Goal: Task Accomplishment & Management: Use online tool/utility

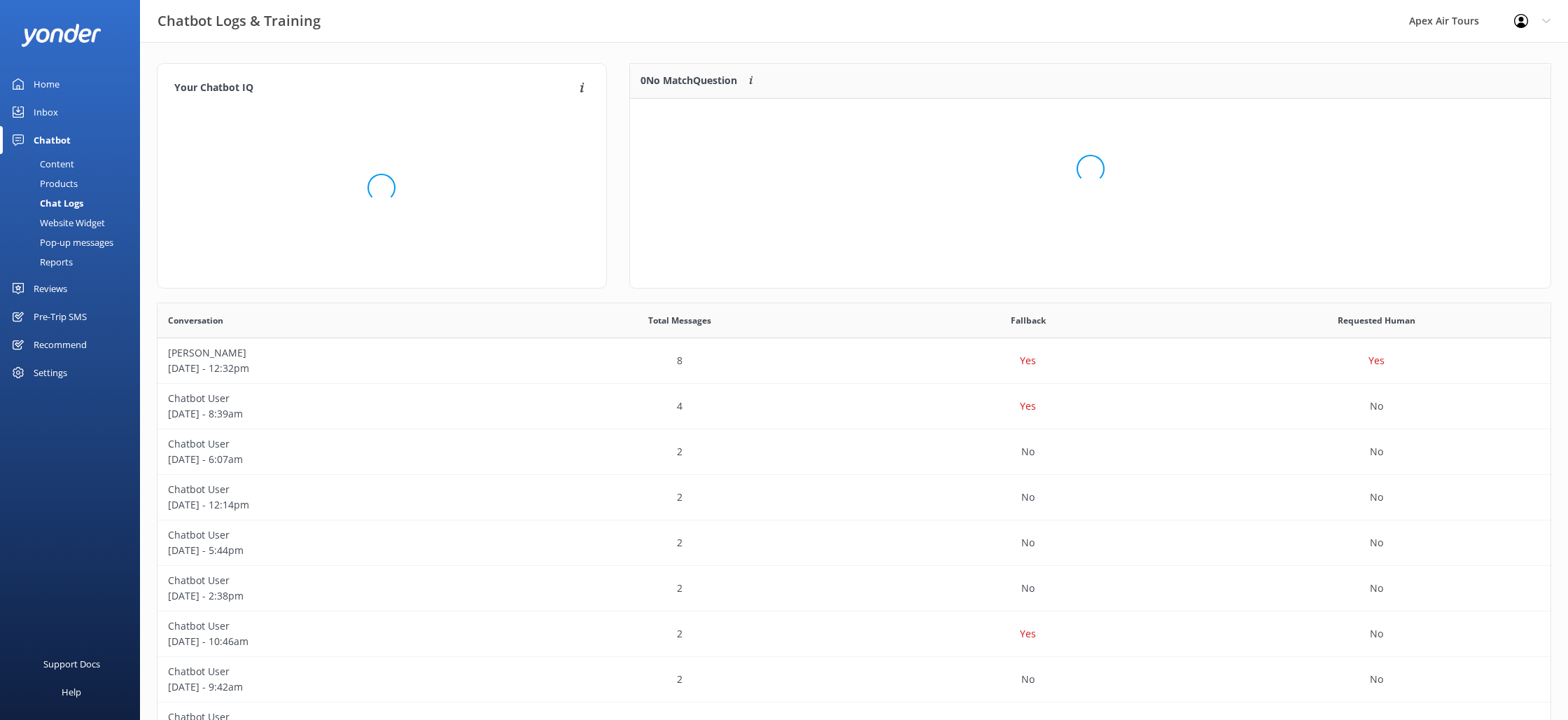
scroll to position [176, 920]
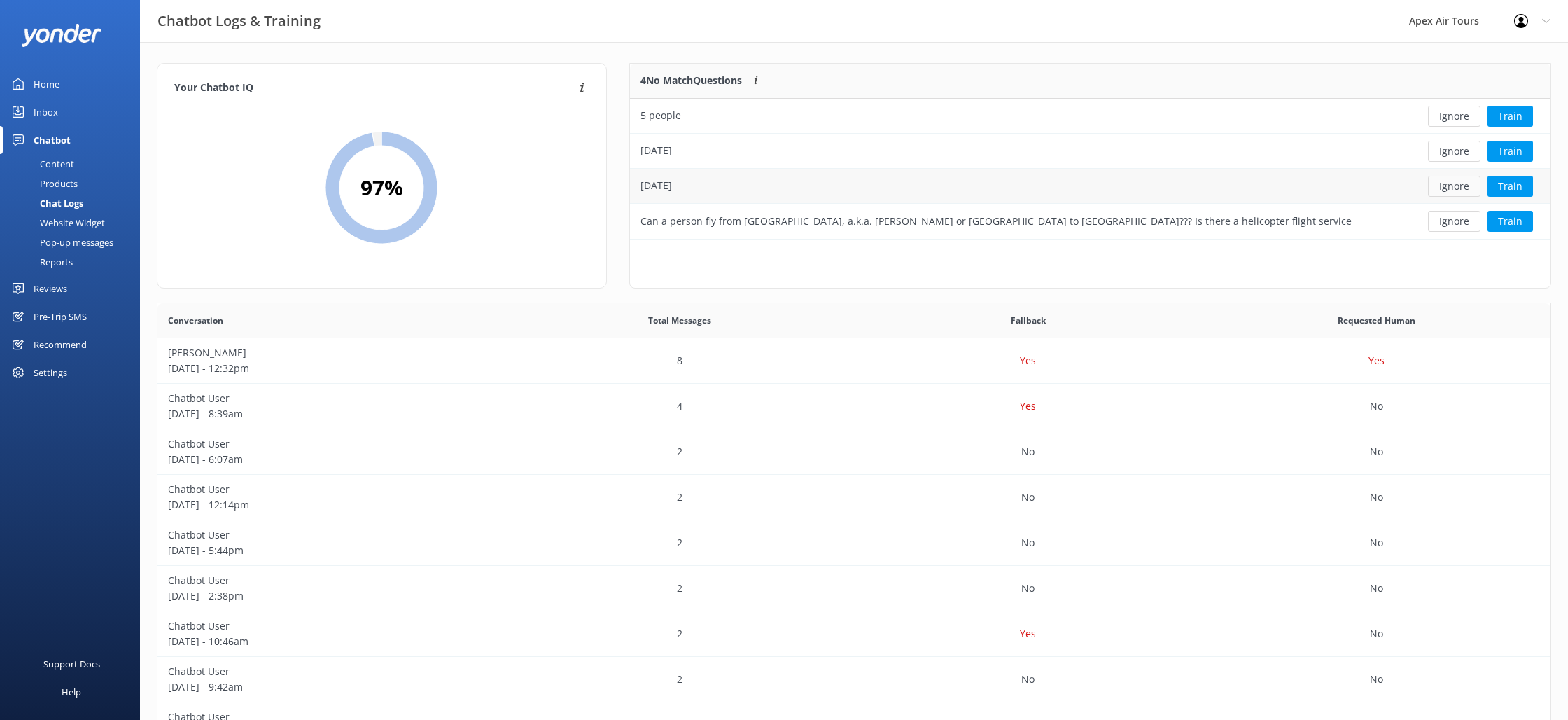
click at [1451, 193] on button "Ignore" at bounding box center [1455, 186] width 52 height 21
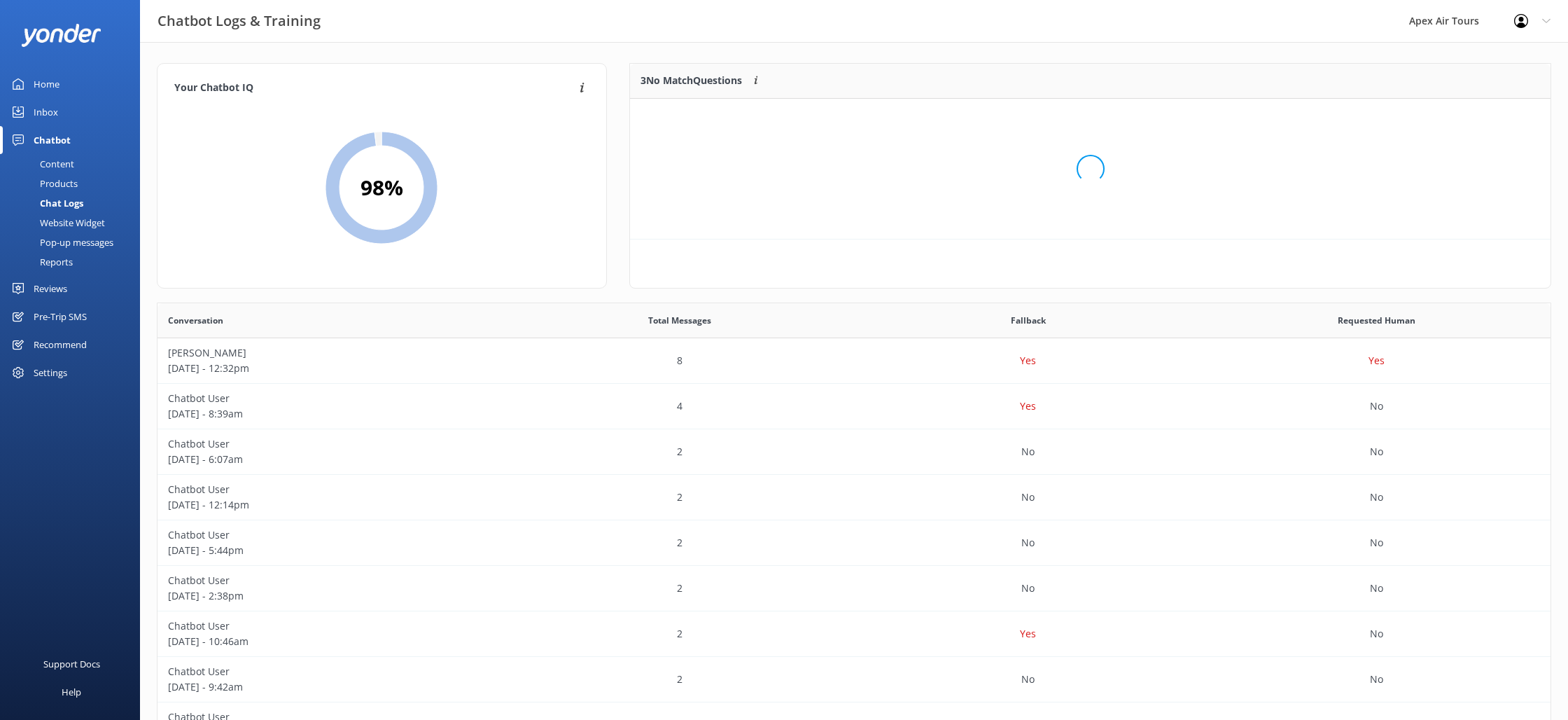
scroll to position [141, 920]
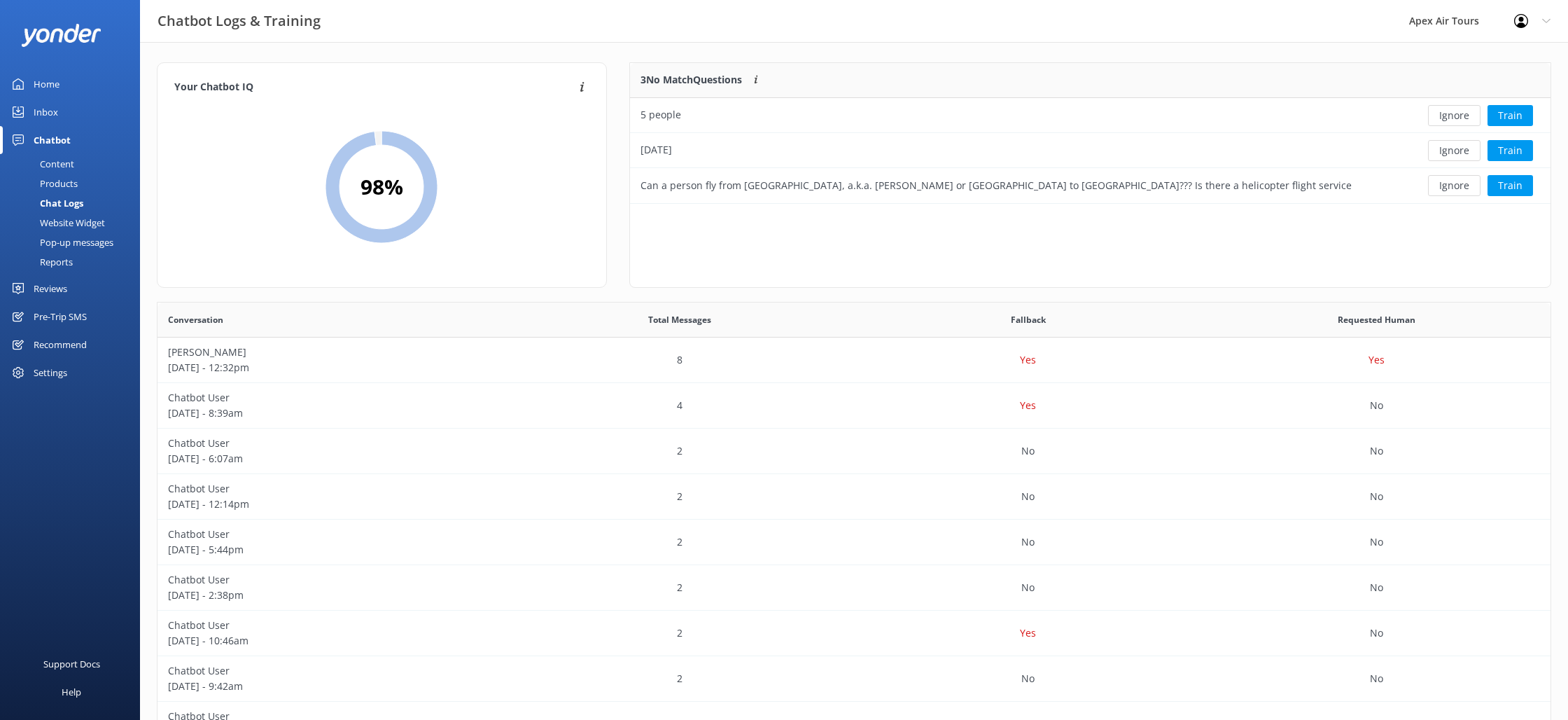
click at [1461, 156] on button "Ignore" at bounding box center [1455, 150] width 52 height 21
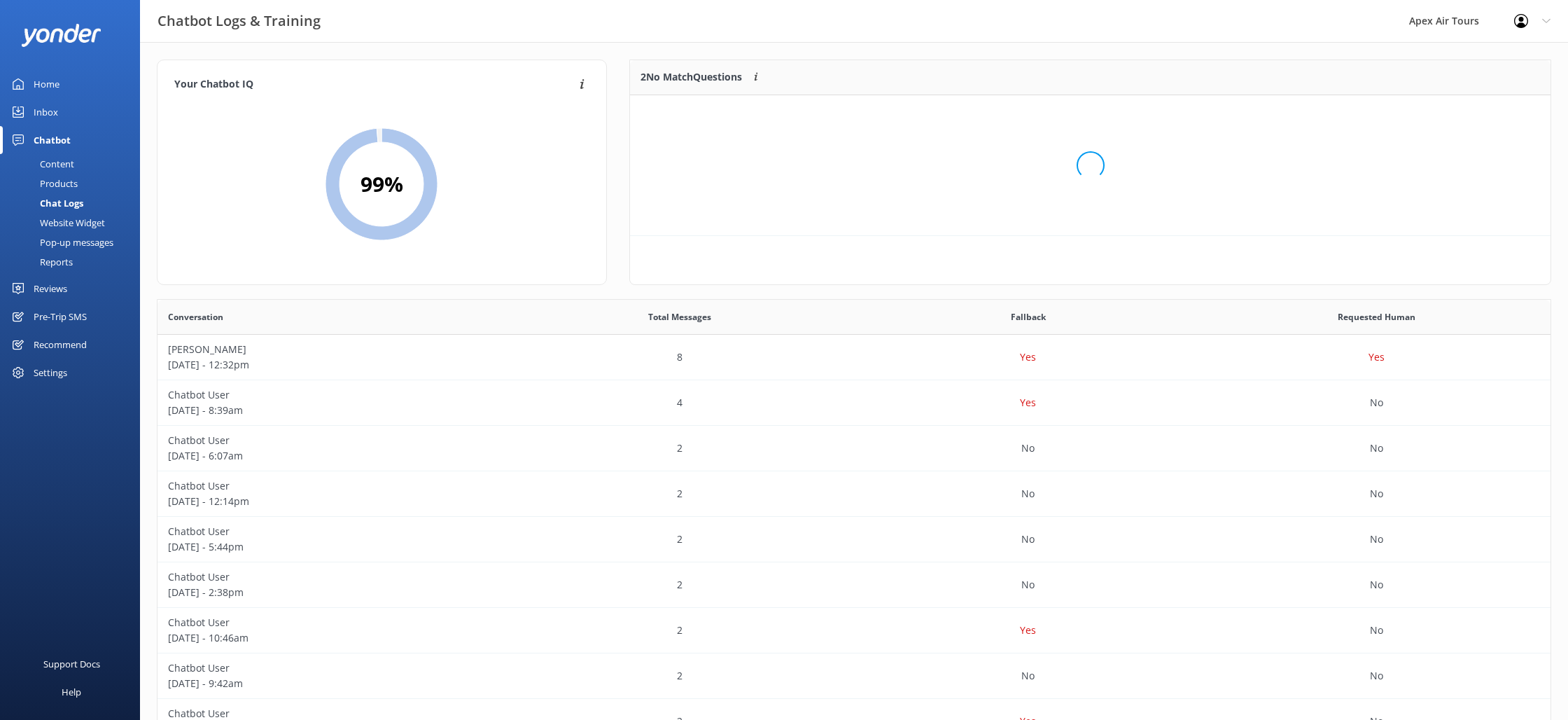
scroll to position [106, 920]
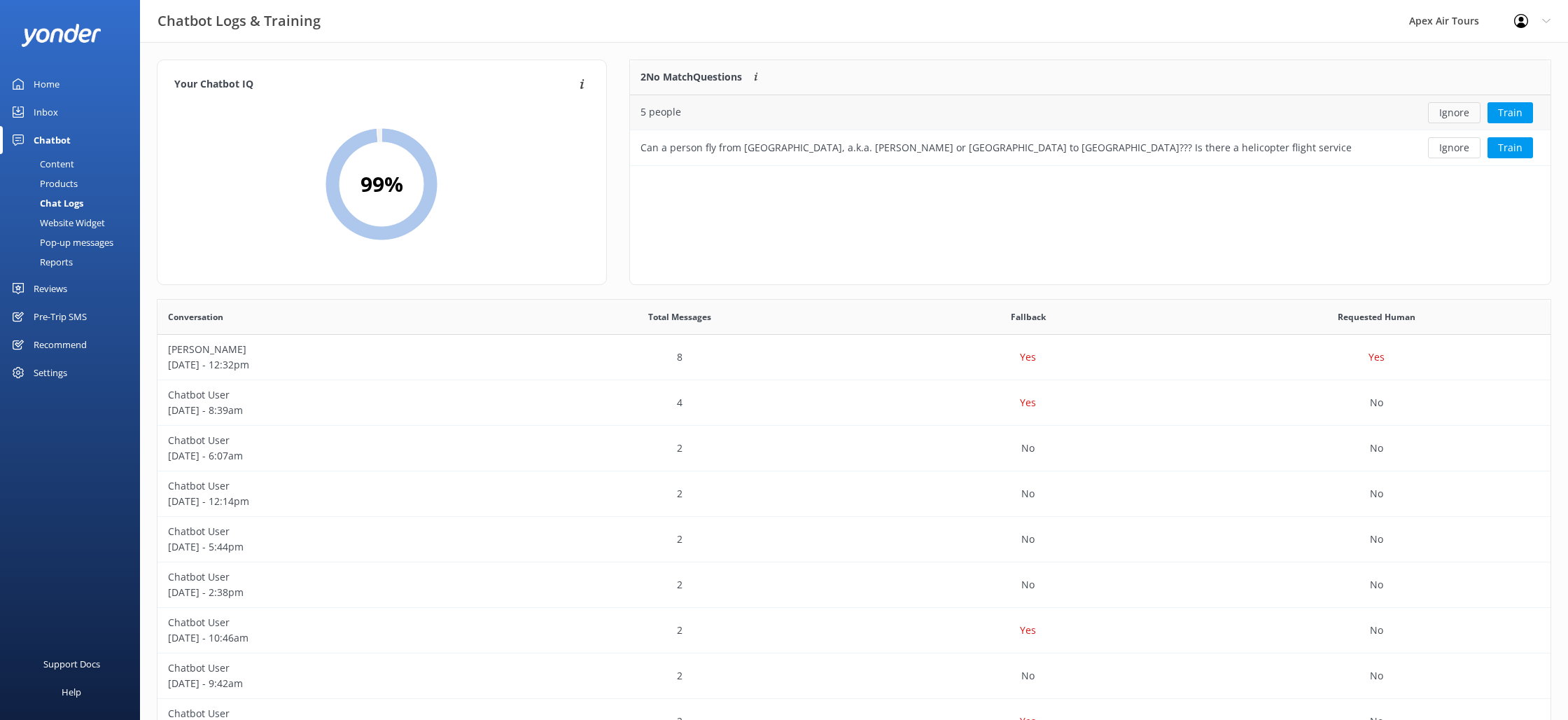
click at [1461, 117] on button "Ignore" at bounding box center [1455, 112] width 52 height 21
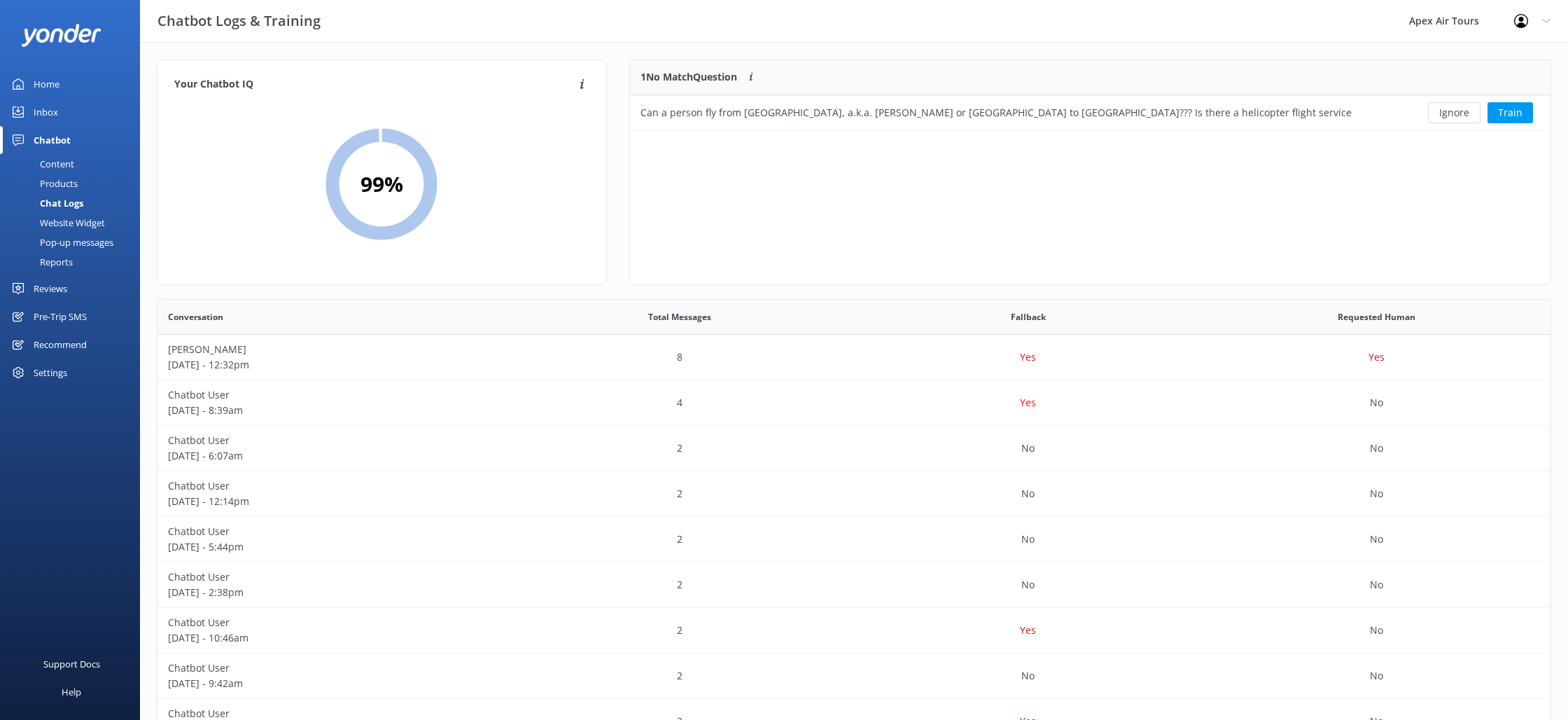
scroll to position [71, 920]
